Goal: Communication & Community: Ask a question

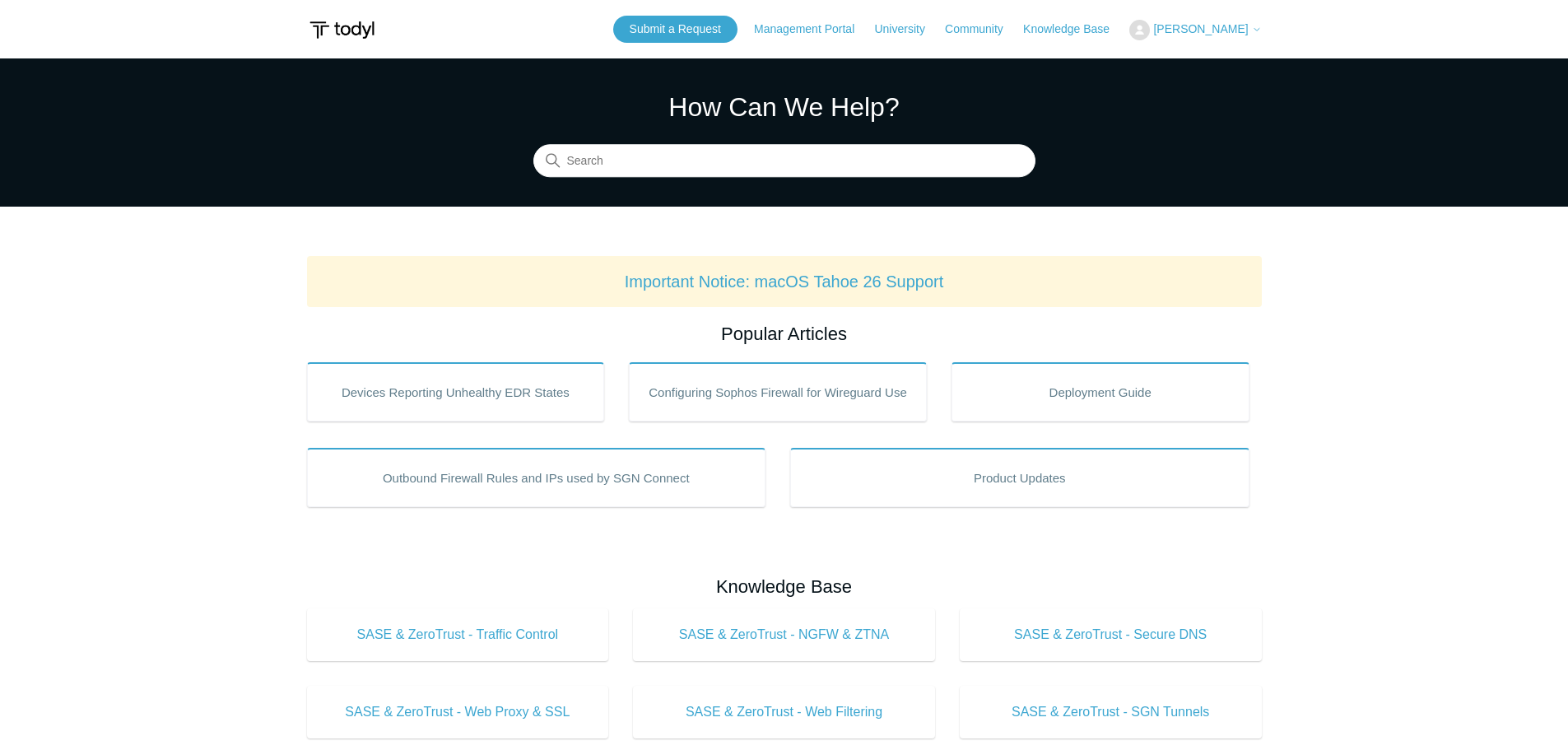
click at [1255, 30] on icon at bounding box center [1257, 30] width 5 height 3
click at [1238, 58] on link "My Support Requests" at bounding box center [1210, 65] width 161 height 29
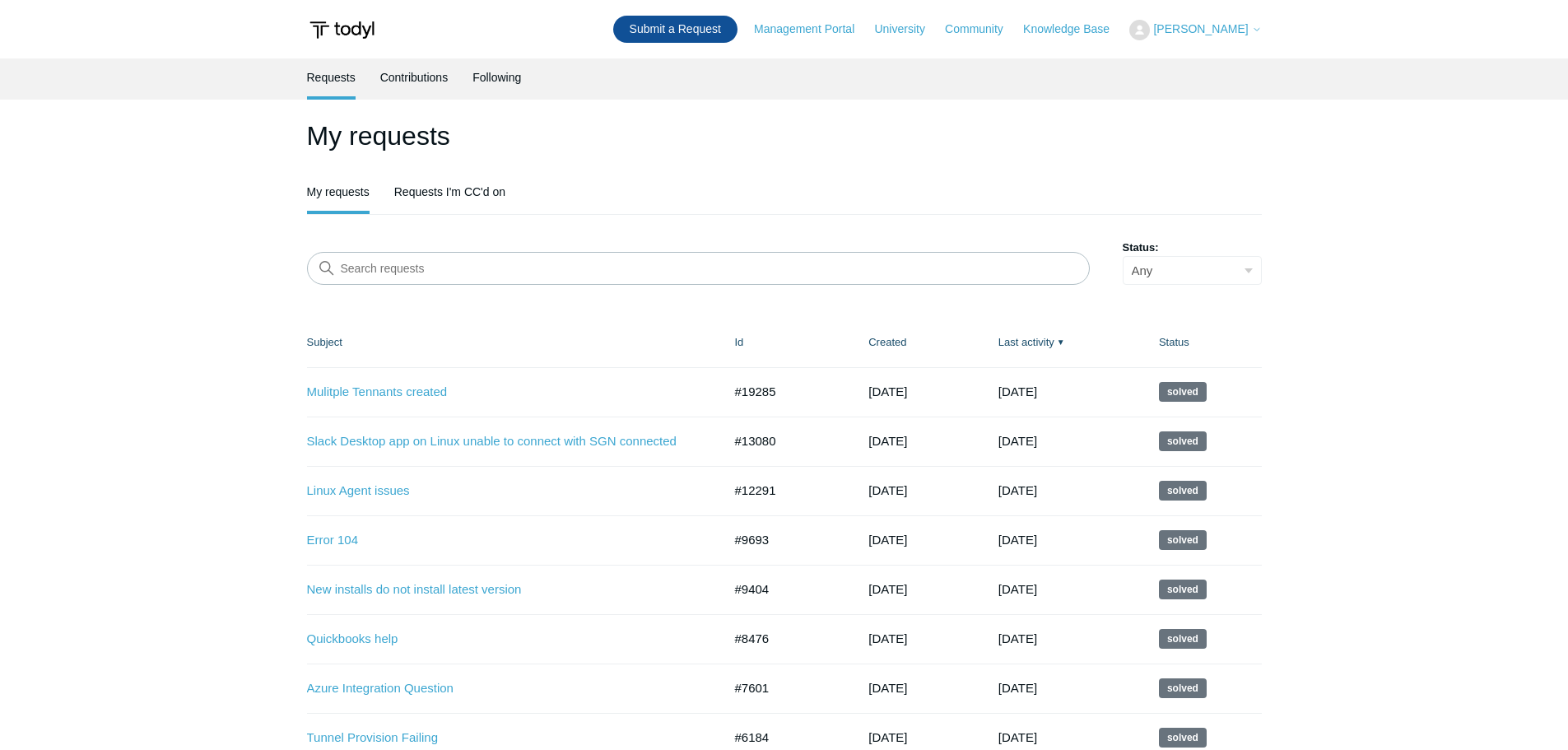
click at [690, 25] on link "Submit a Request" at bounding box center [675, 29] width 124 height 27
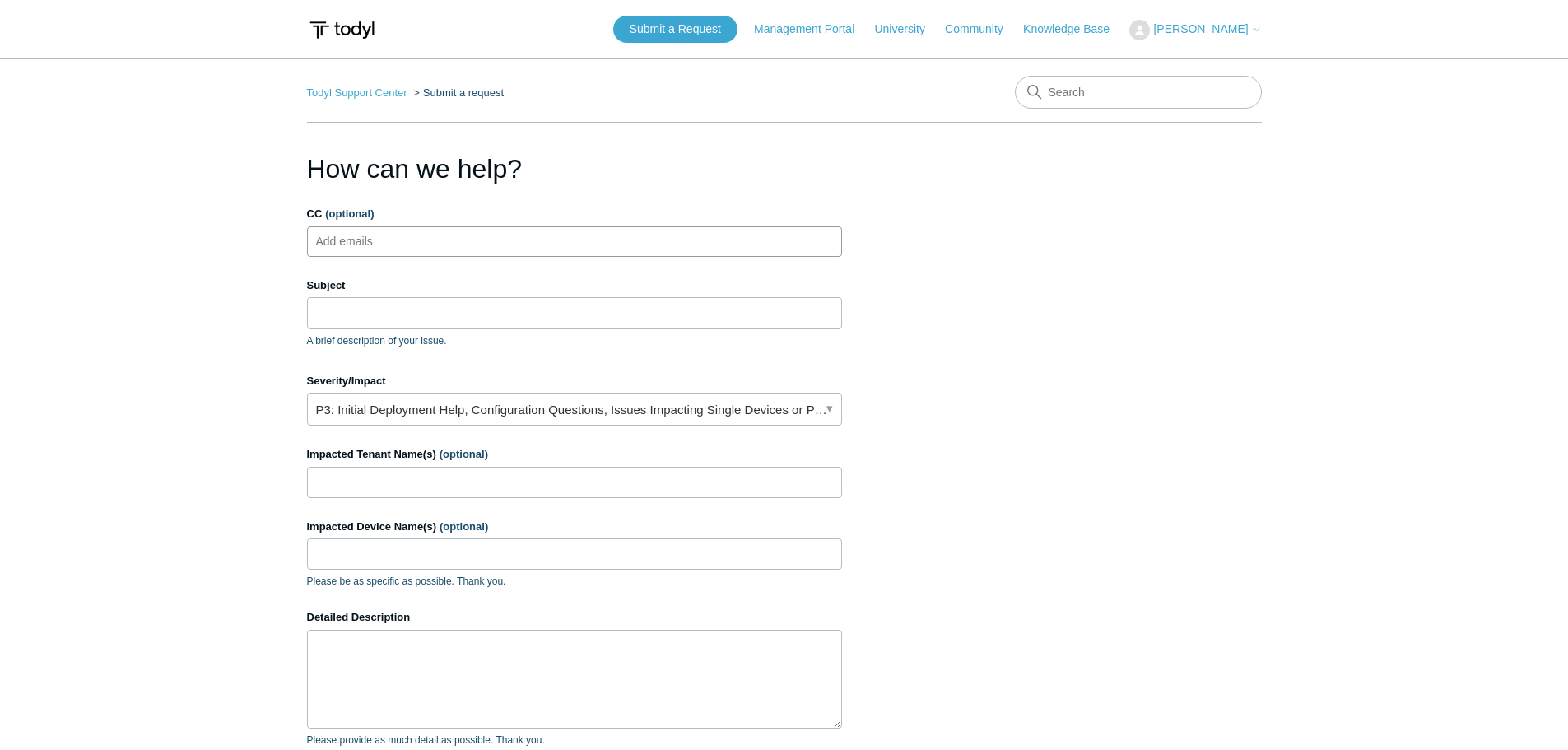
click at [347, 241] on input "CC (optional)" at bounding box center [359, 241] width 98 height 24
click at [339, 314] on input "Subject" at bounding box center [574, 313] width 535 height 31
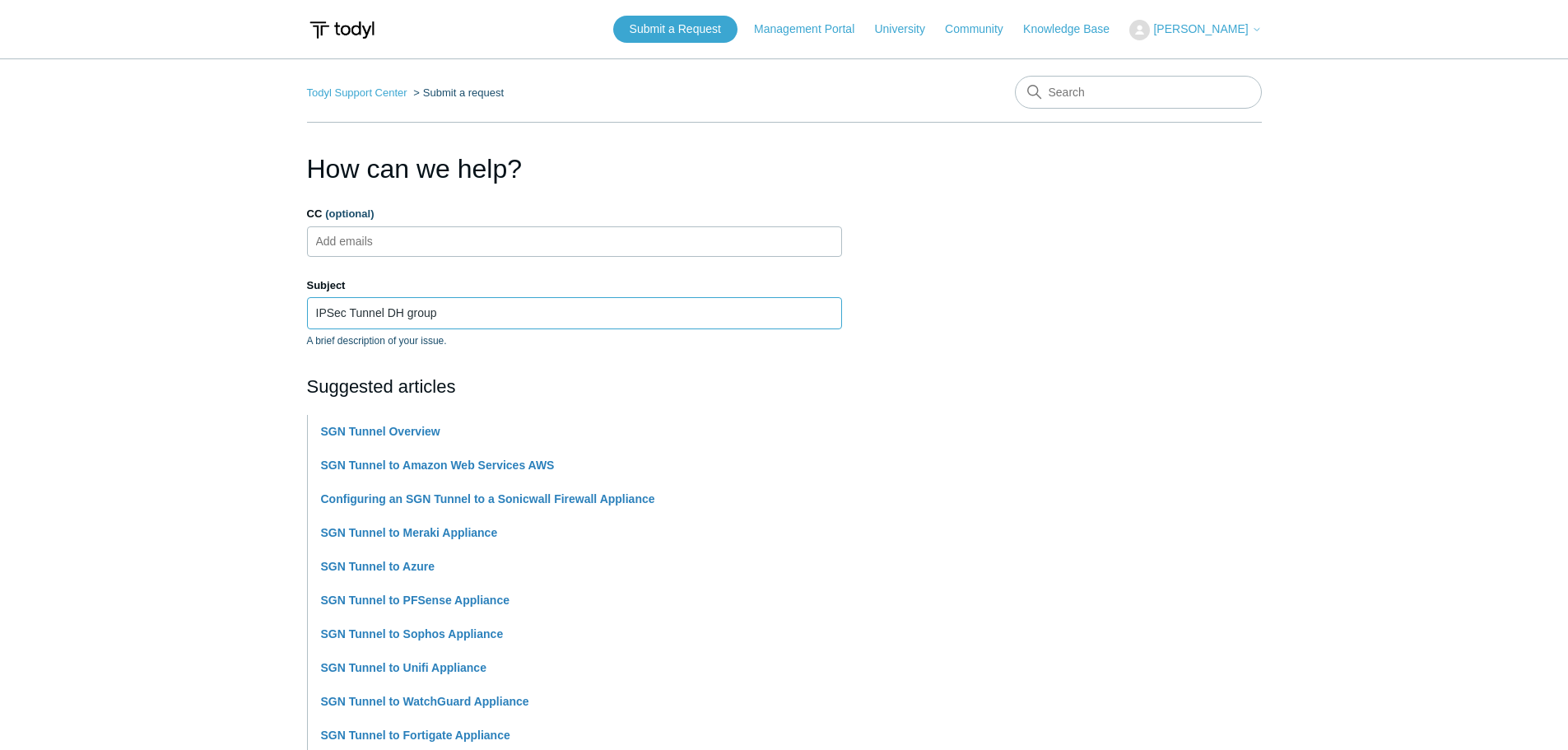
type input "IPSec Tunnel DH group"
click at [265, 402] on main "Todyl Support Center Submit a request How can we help? CC (optional) Add emails…" at bounding box center [784, 683] width 1568 height 1249
click at [974, 466] on section "How can we help? CC (optional) Add emails Subject IPSec Tunnel DH group A brief…" at bounding box center [784, 728] width 955 height 1159
click at [337, 381] on h2 "Suggested articles" at bounding box center [574, 386] width 535 height 27
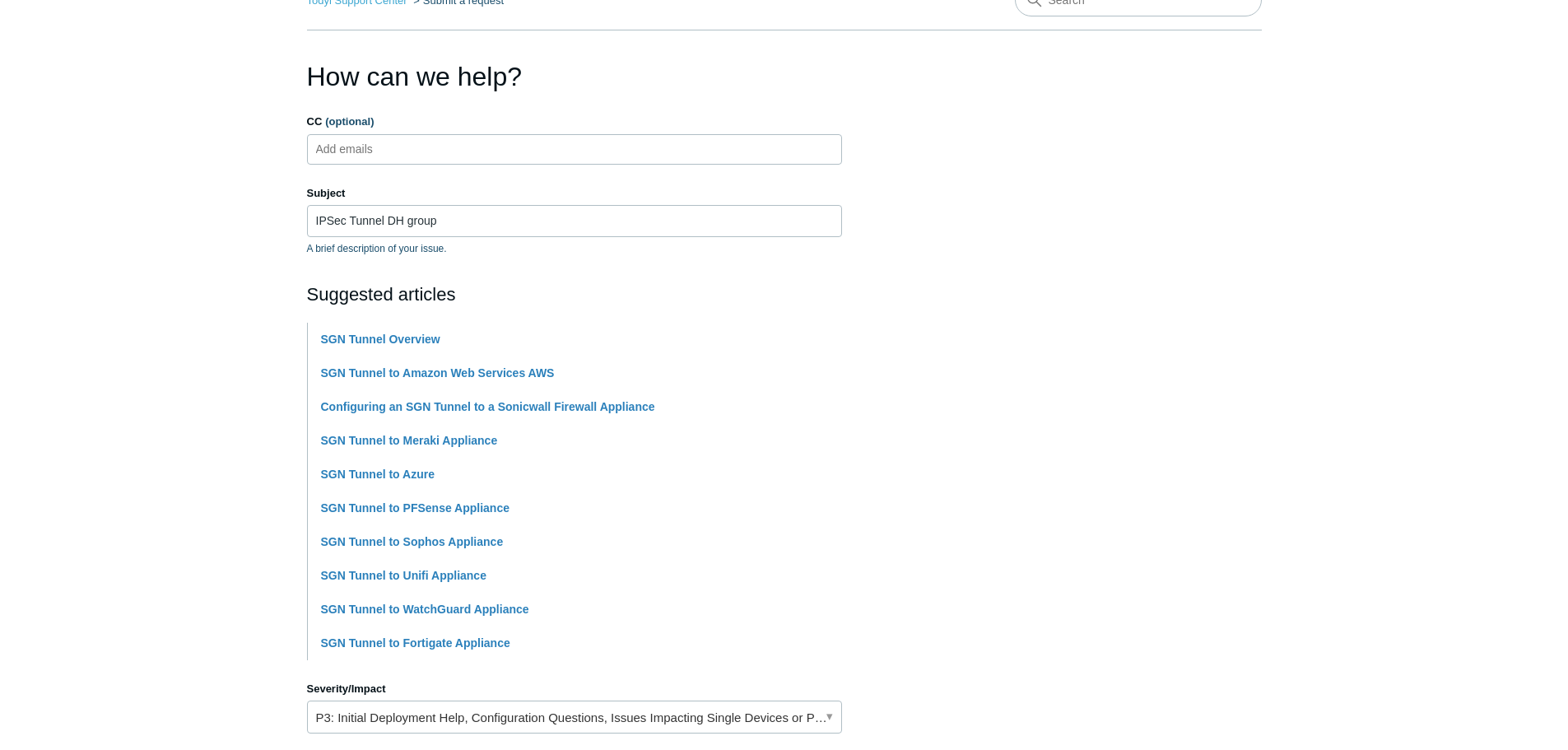
scroll to position [412, 0]
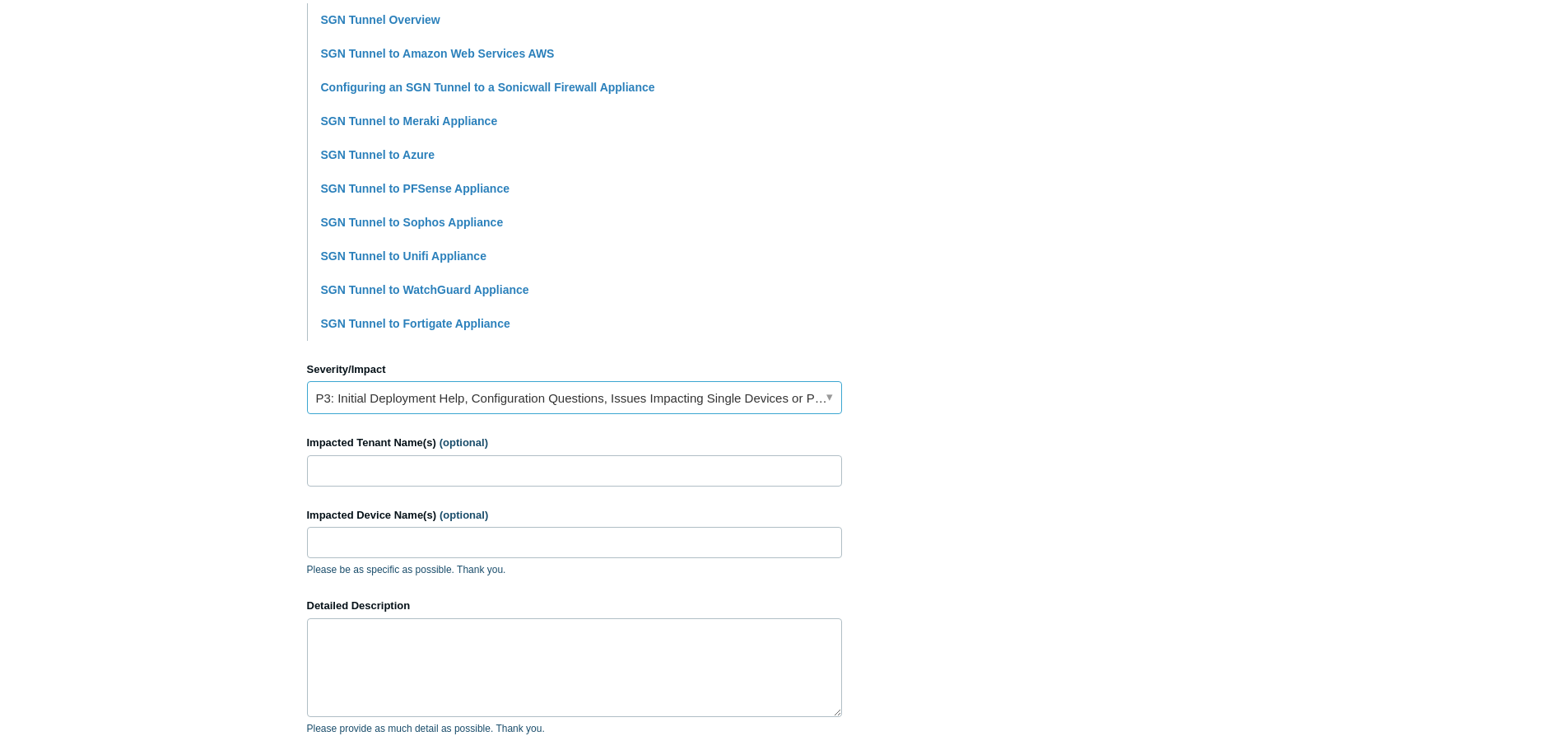
click at [430, 399] on link "P3: Initial Deployment Help, Configuration Questions, Issues Impacting Single D…" at bounding box center [574, 398] width 535 height 33
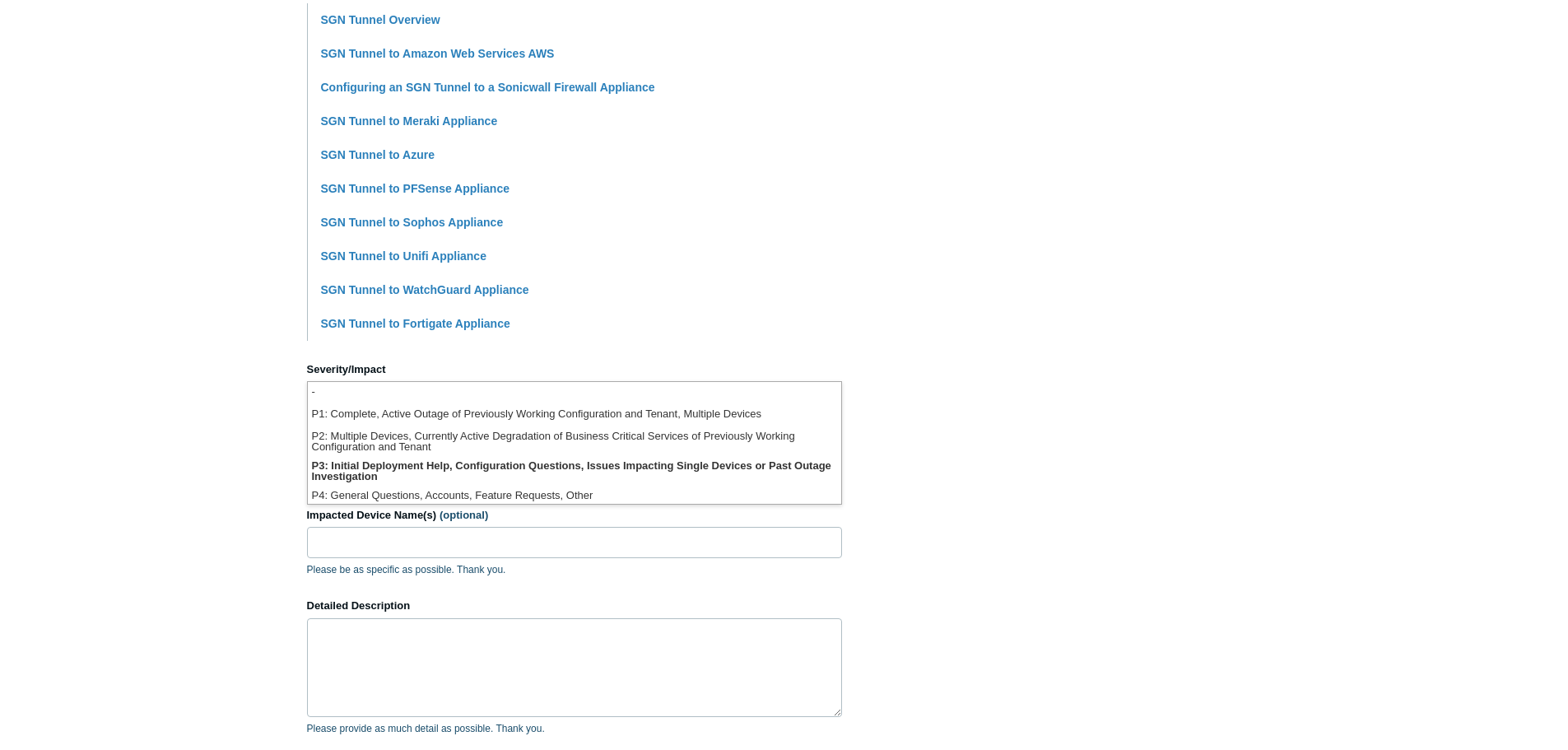
click at [212, 440] on main "Todyl Support Center Submit a request How can we help? CC (optional) Add emails…" at bounding box center [784, 271] width 1568 height 1249
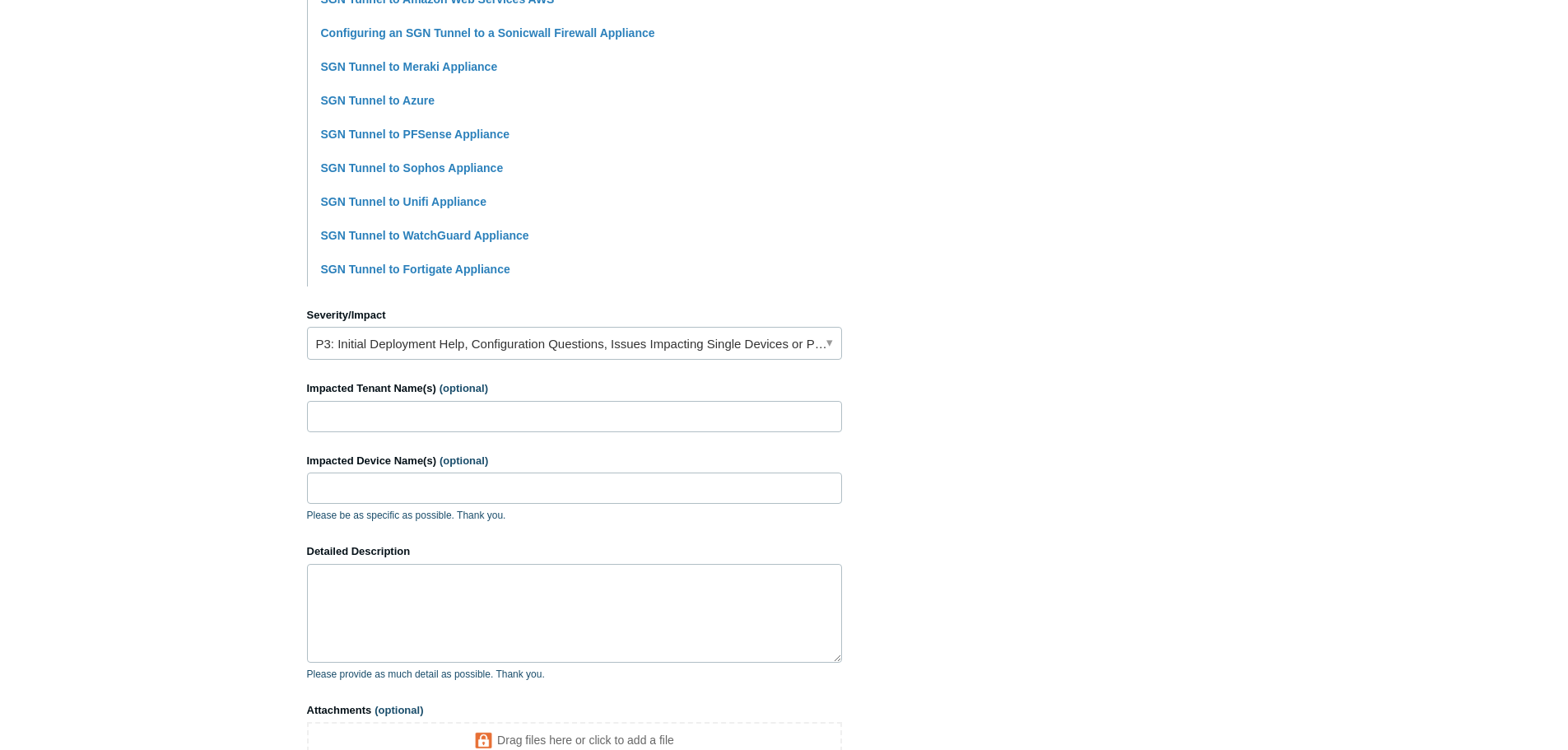
scroll to position [494, 0]
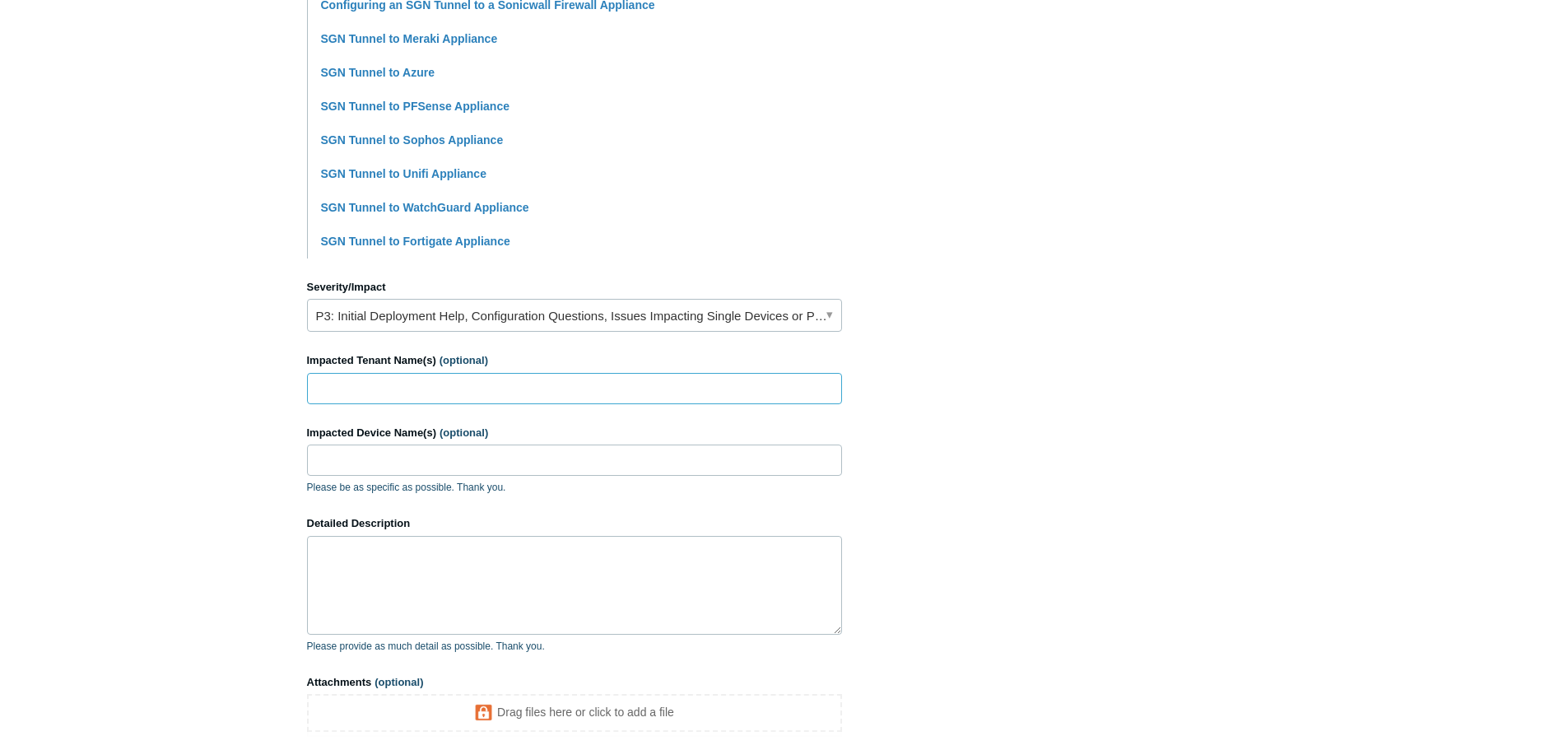
click at [334, 389] on input "Impacted Tenant Name(s) (optional)" at bounding box center [574, 389] width 535 height 31
paste input "HopeTree Family Services"
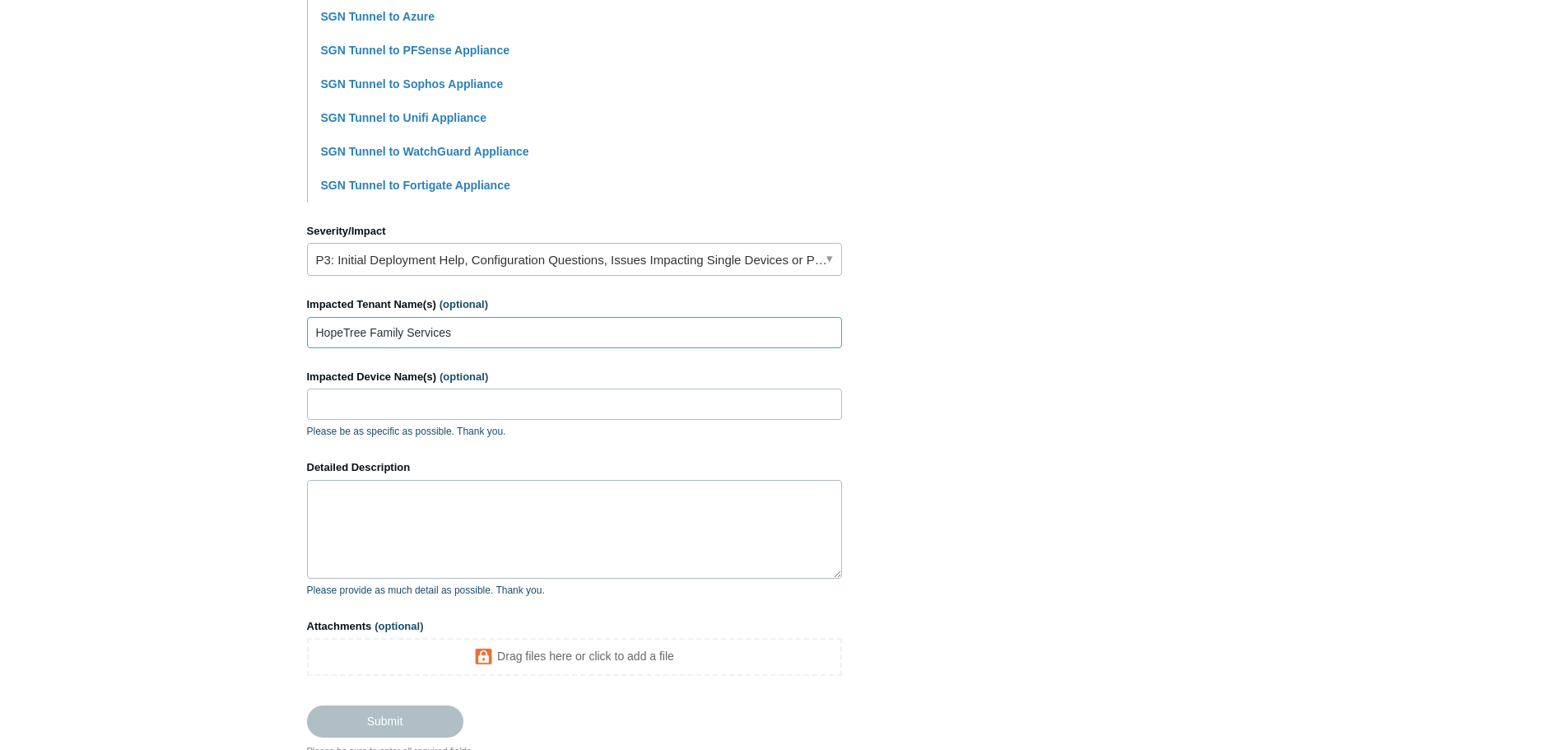
scroll to position [576, 0]
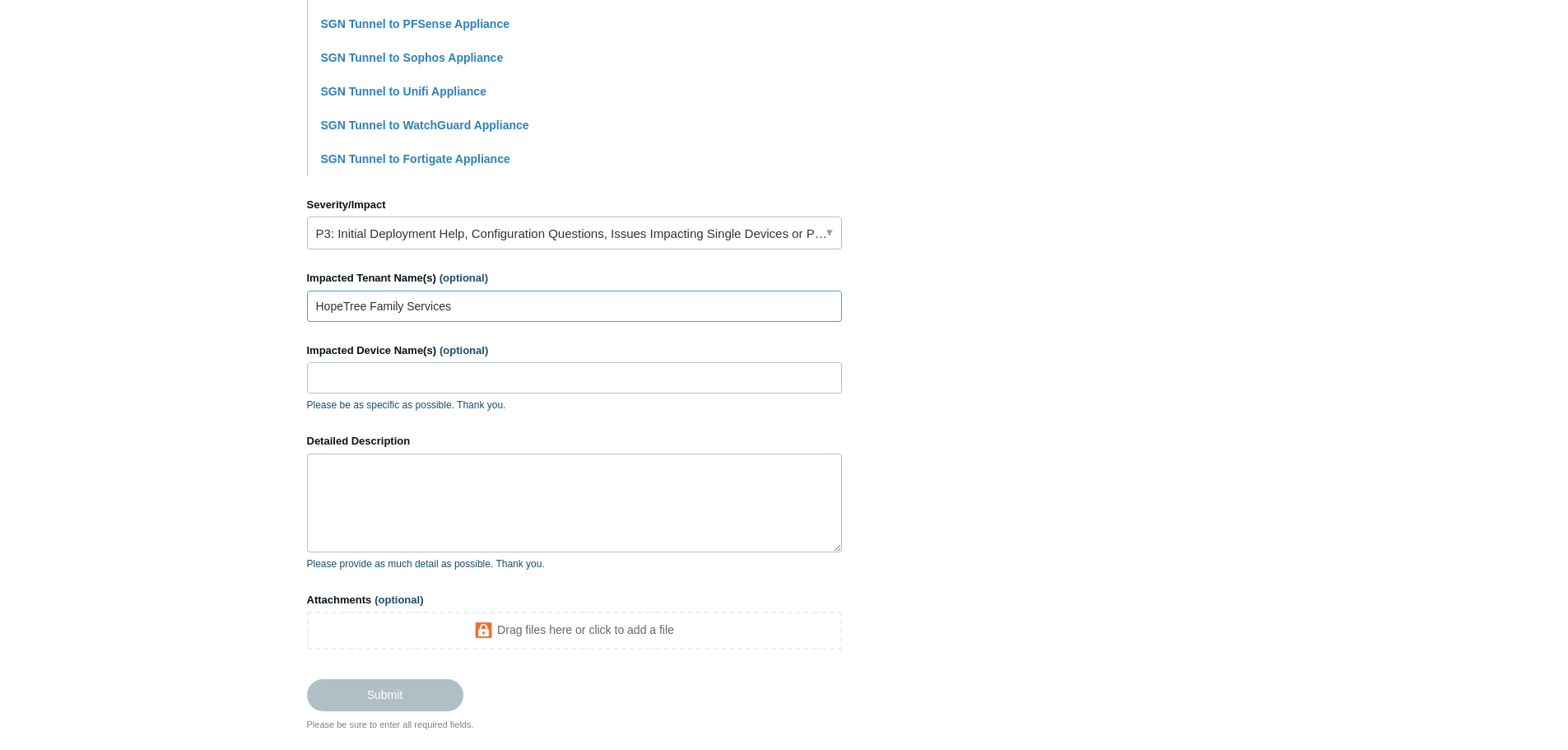
type input "HopeTree Family Services"
click at [329, 476] on textarea "Detailed Description" at bounding box center [574, 503] width 535 height 99
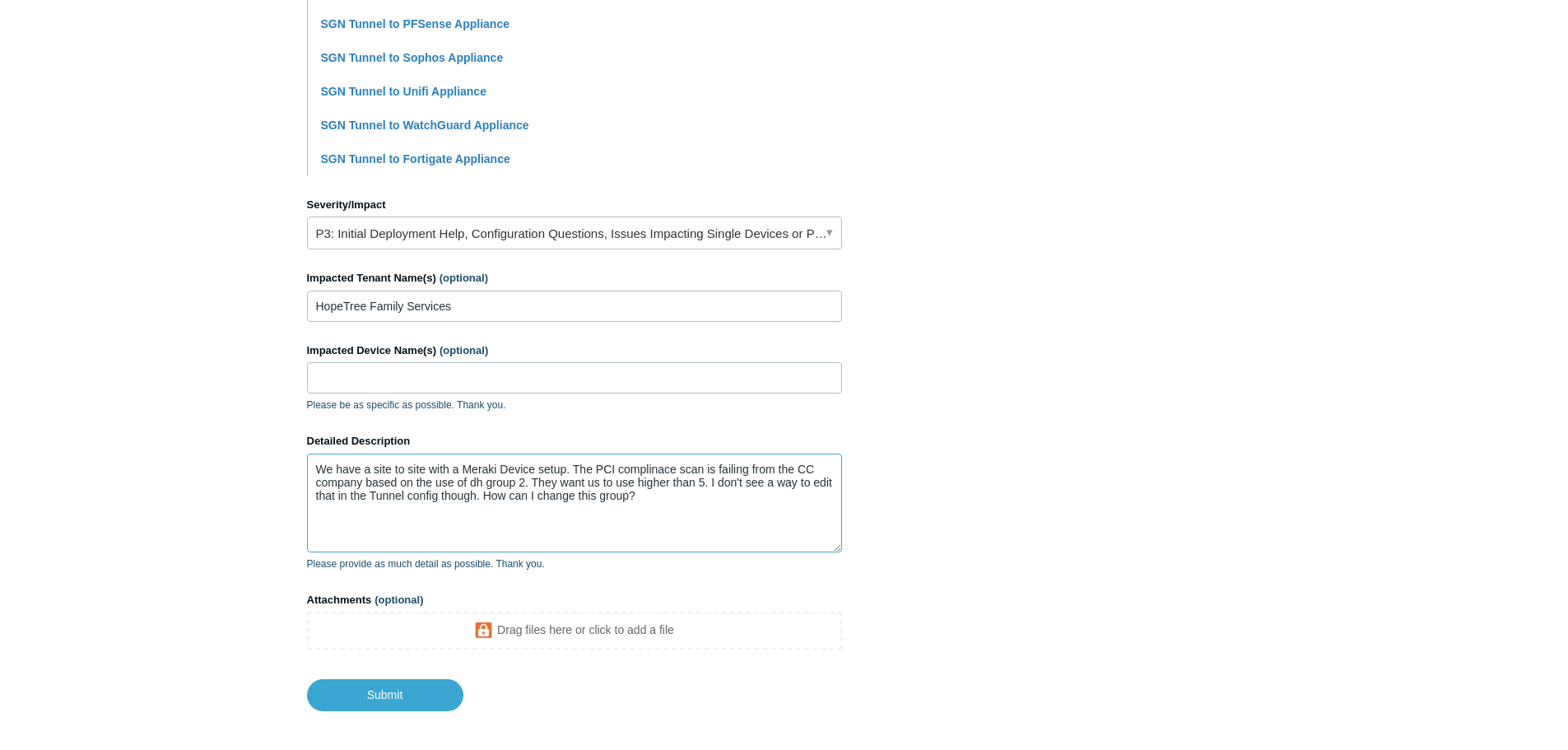
click at [658, 495] on textarea "We have a site to site with a Meraki Device setup. The PCI complinace scan is f…" at bounding box center [574, 503] width 535 height 99
click at [483, 495] on textarea "We have a site to site with a Meraki Device setup. The PCI complinace scan is f…" at bounding box center [574, 503] width 535 height 99
type textarea "We have a site to site with a Meraki Device setup. The PCI complinace scan is f…"
drag, startPoint x: 389, startPoint y: 693, endPoint x: 486, endPoint y: 603, distance: 132.3
click at [389, 693] on input "Submit" at bounding box center [385, 696] width 156 height 33
